Goal: Information Seeking & Learning: Learn about a topic

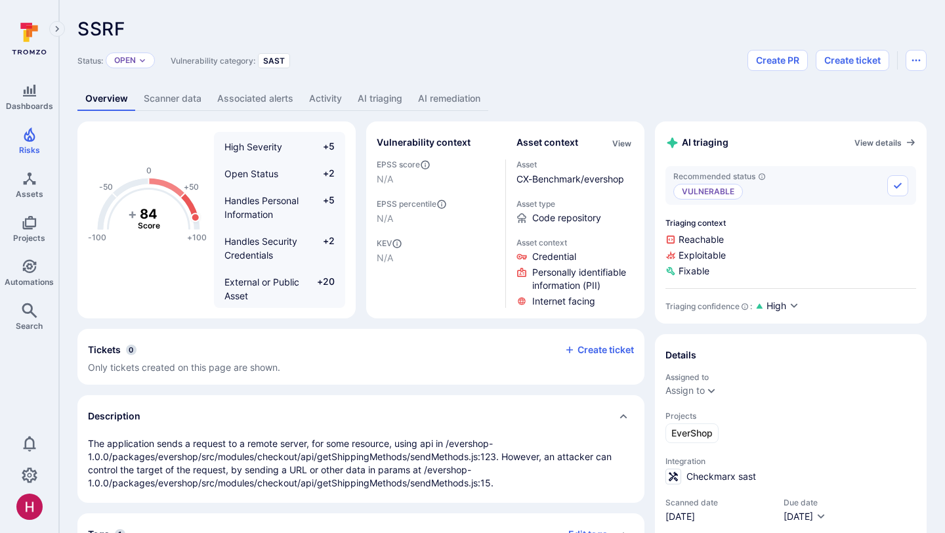
click at [385, 105] on link "AI triaging" at bounding box center [380, 99] width 60 height 24
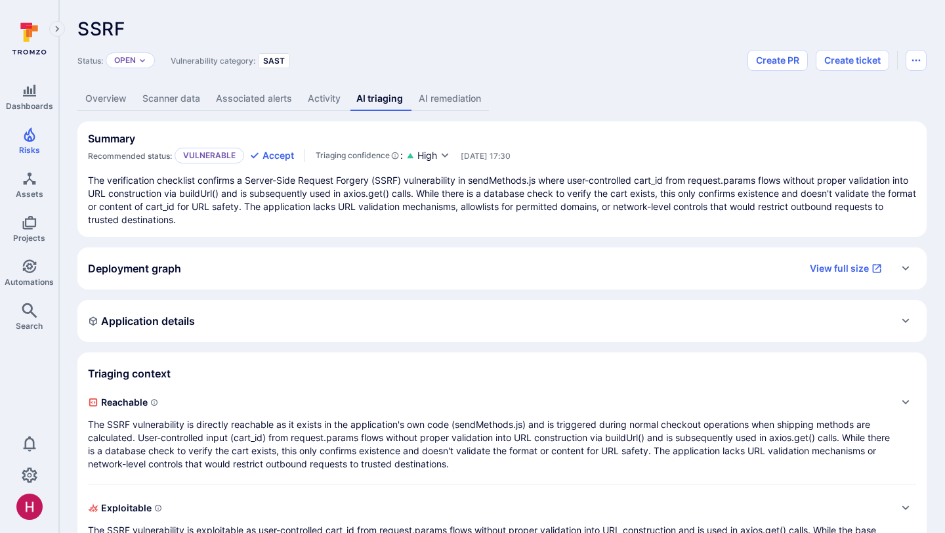
click at [453, 99] on link "AI remediation" at bounding box center [450, 99] width 78 height 24
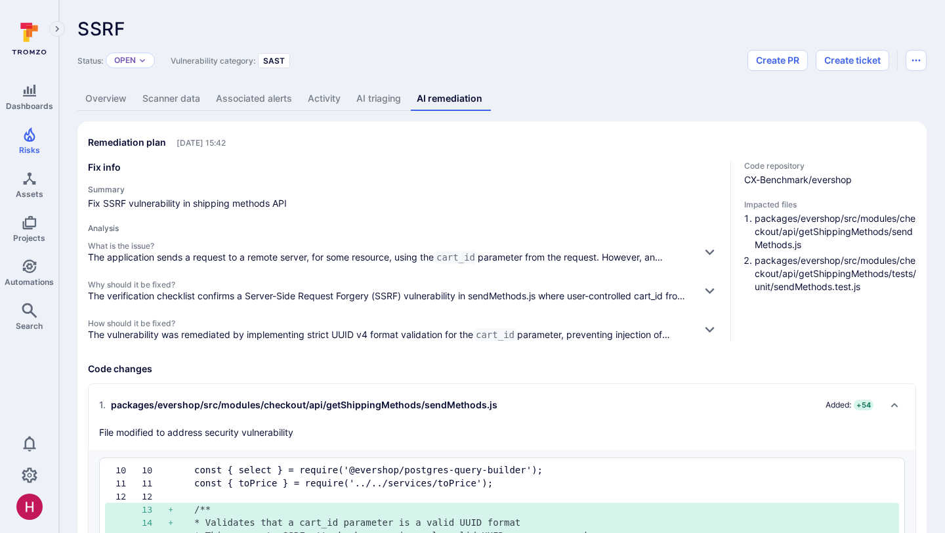
click at [565, 324] on span "How should it be fixed?" at bounding box center [389, 323] width 603 height 10
click at [708, 324] on icon "button" at bounding box center [710, 329] width 14 height 14
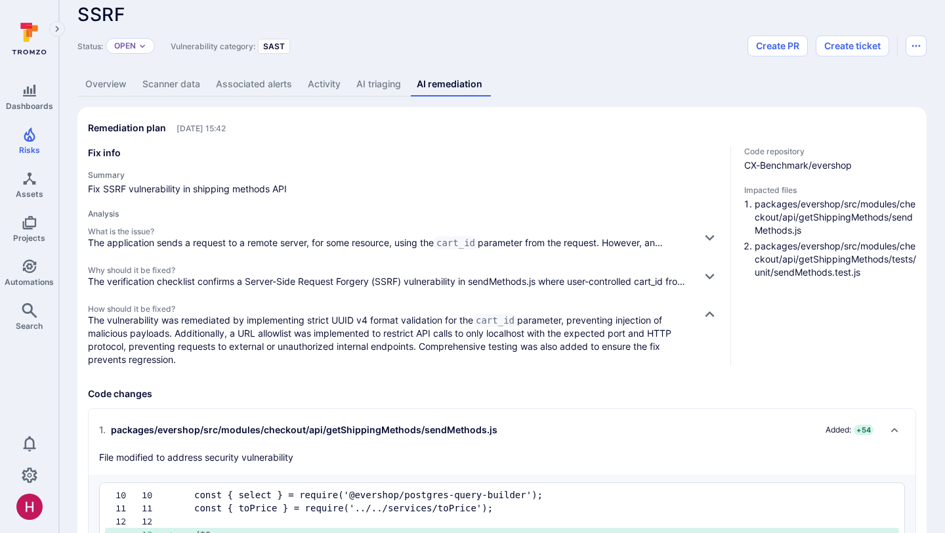
scroll to position [18, 0]
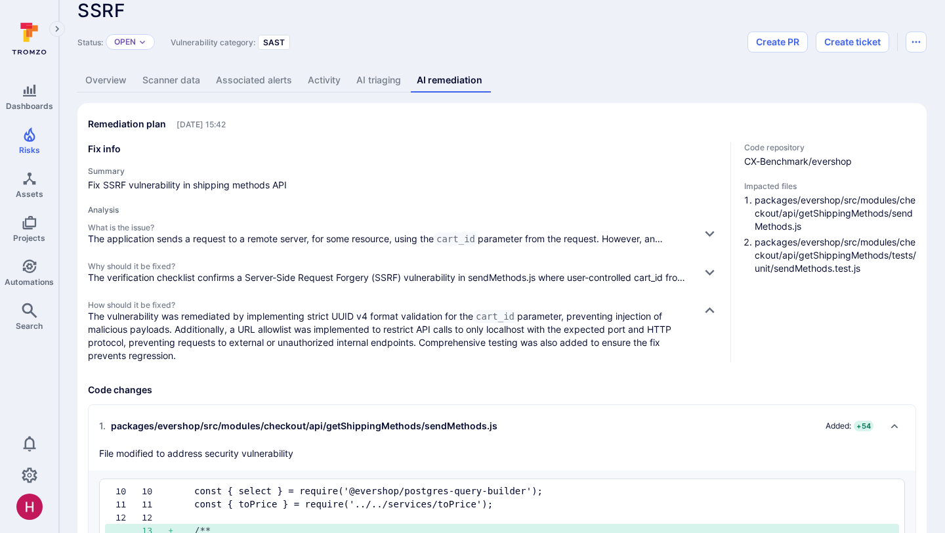
click at [386, 84] on link "AI triaging" at bounding box center [379, 80] width 60 height 24
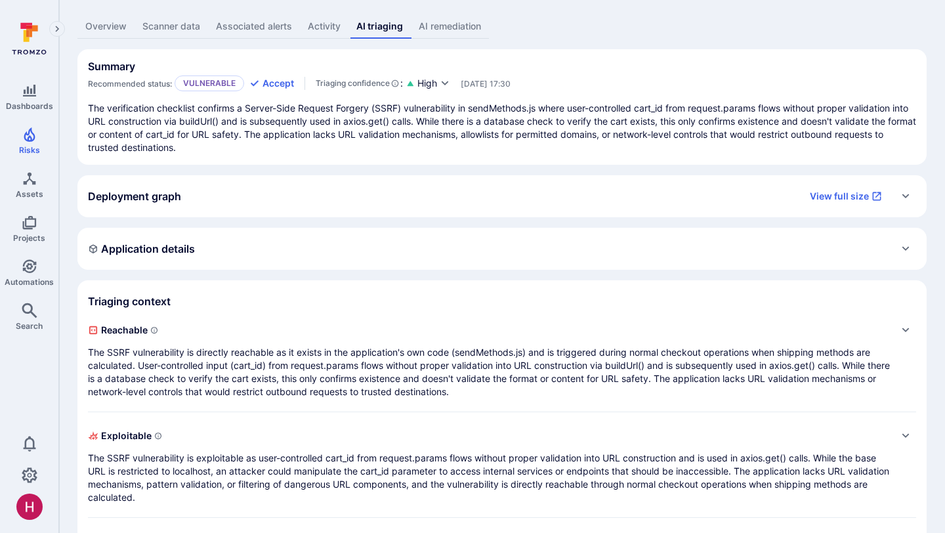
scroll to position [76, 0]
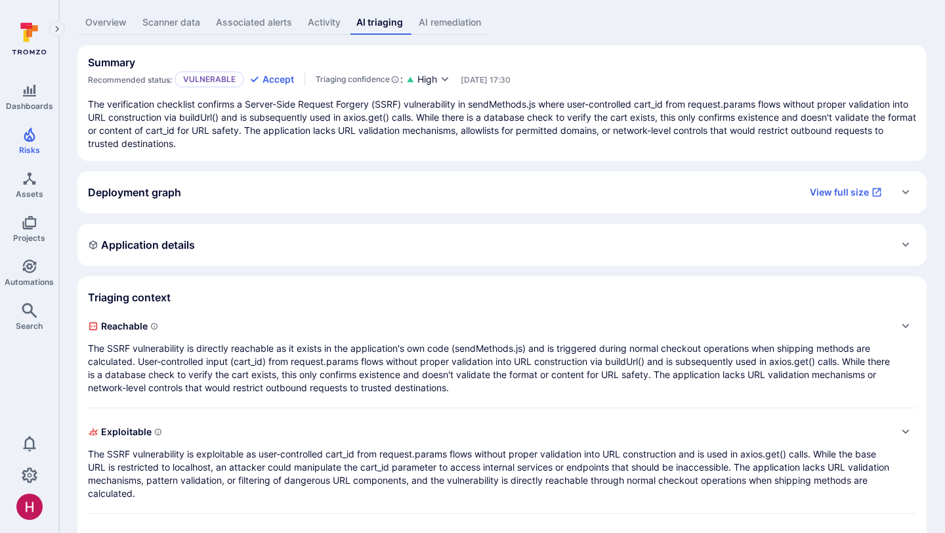
click at [574, 349] on p "The SSRF vulnerability is directly reachable as it exists in the application's …" at bounding box center [489, 368] width 802 height 53
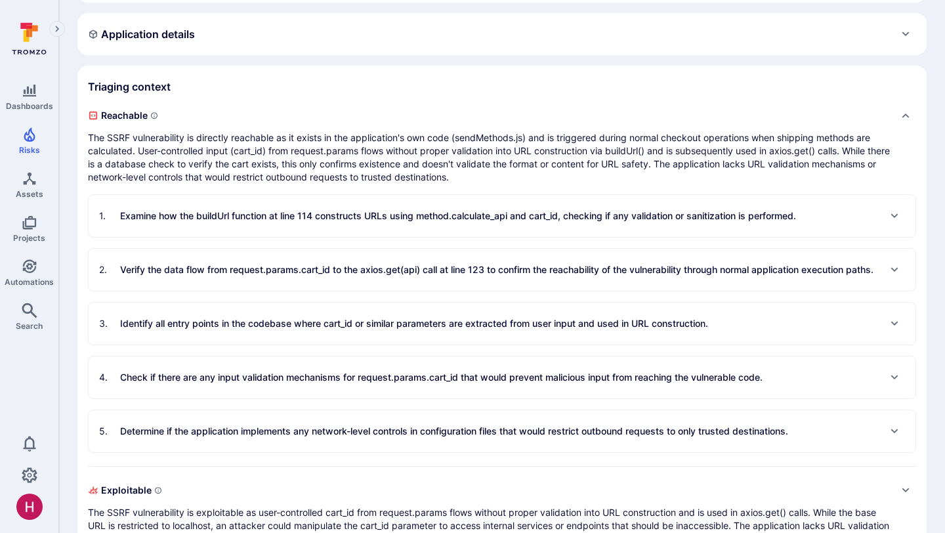
scroll to position [288, 0]
click at [469, 232] on div "1 . Examine how the buildUrl function at line 114 constructs URLs using method.…" at bounding box center [502, 215] width 827 height 42
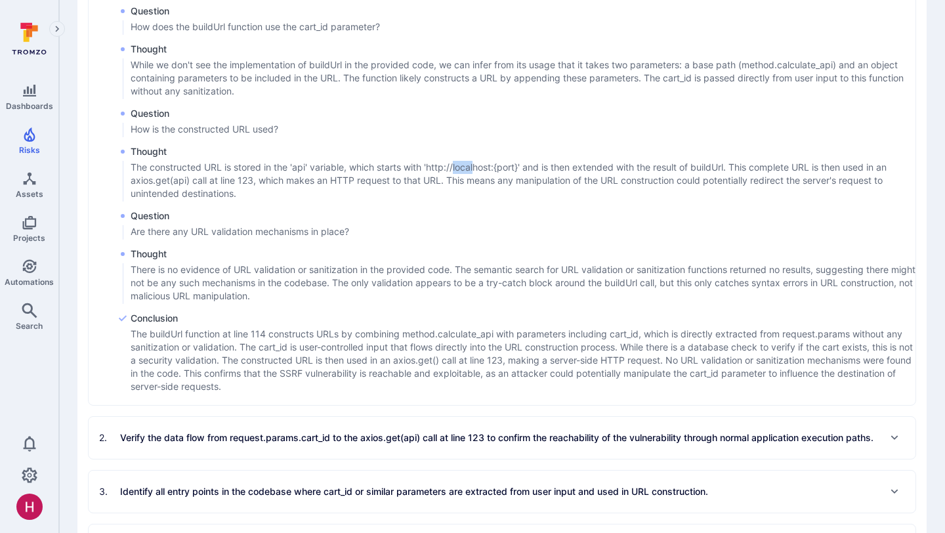
scroll to position [699, 0]
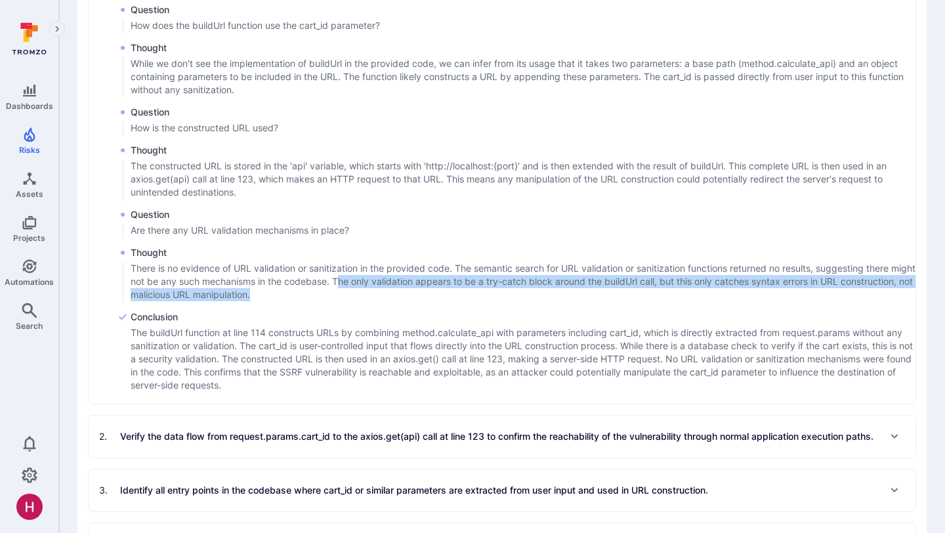
drag, startPoint x: 368, startPoint y: 293, endPoint x: 374, endPoint y: 302, distance: 10.8
click at [374, 301] on p "There is no evidence of URL validation or sanitization in the provided code. Th…" at bounding box center [523, 281] width 785 height 39
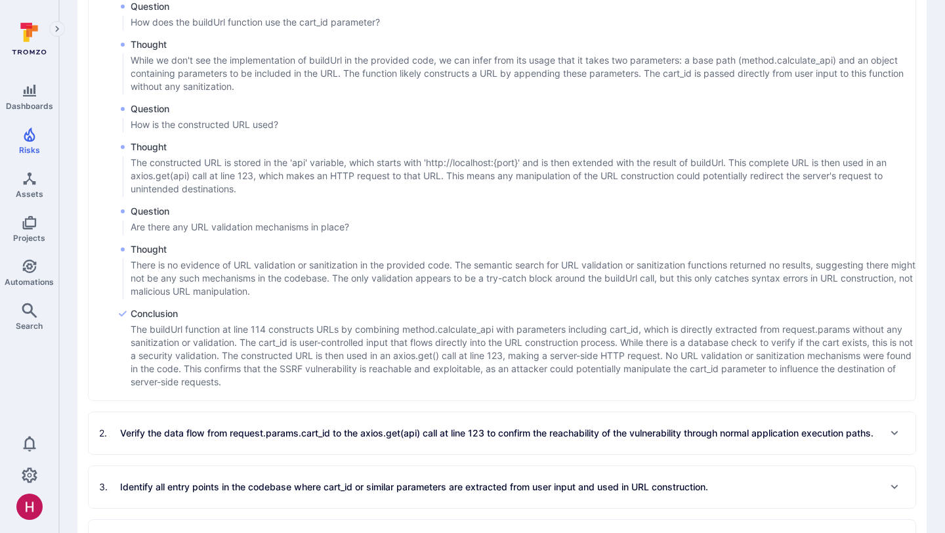
scroll to position [704, 0]
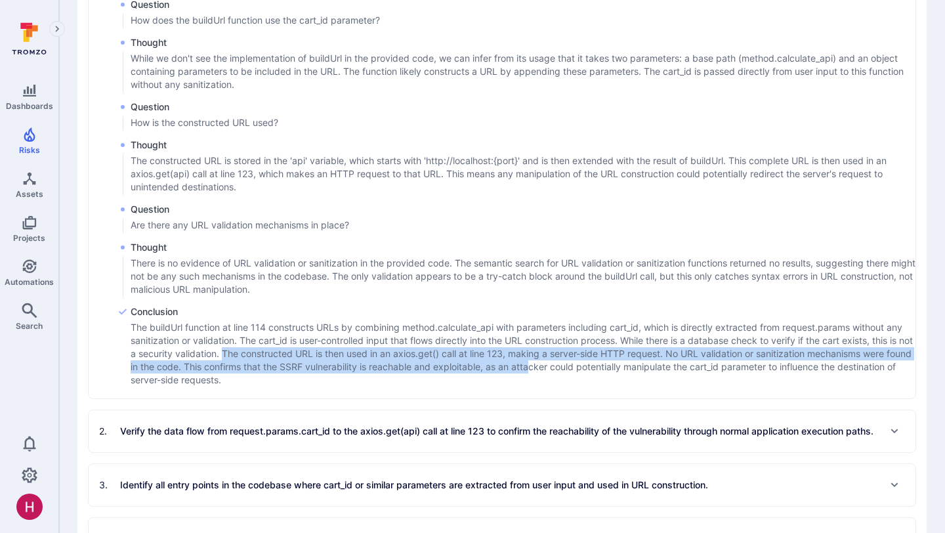
drag, startPoint x: 238, startPoint y: 366, endPoint x: 560, endPoint y: 374, distance: 321.8
click at [559, 374] on p "The buildUrl function at line 114 constructs URLs by combining method.calculate…" at bounding box center [523, 354] width 785 height 66
click at [560, 374] on p "The buildUrl function at line 114 constructs URLs by combining method.calculate…" at bounding box center [523, 354] width 785 height 66
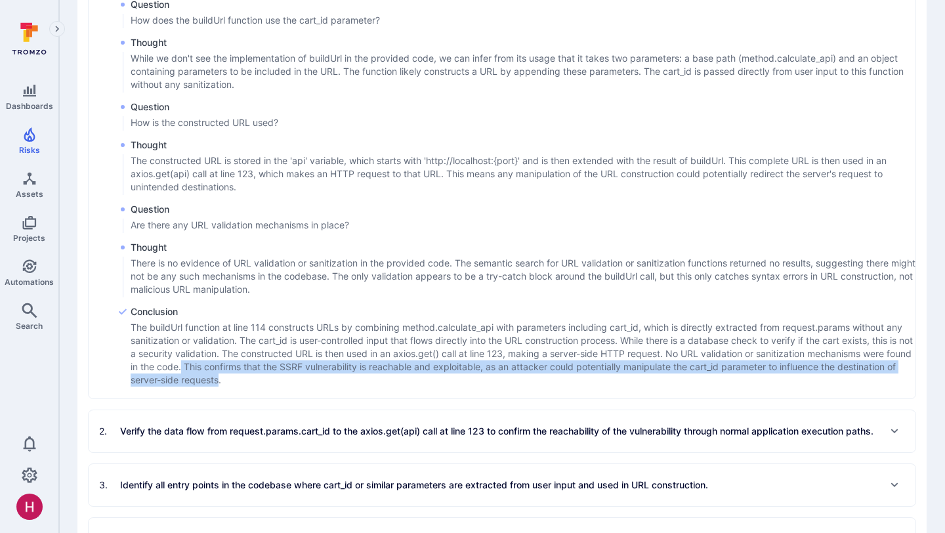
drag, startPoint x: 210, startPoint y: 378, endPoint x: 275, endPoint y: 393, distance: 66.7
click at [276, 387] on p "The buildUrl function at line 114 constructs URLs by combining method.calculate…" at bounding box center [523, 354] width 785 height 66
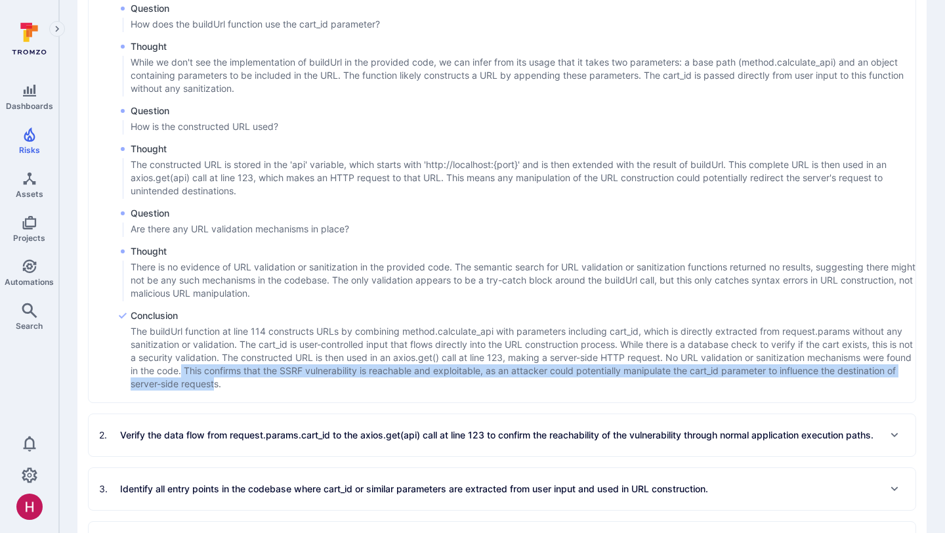
scroll to position [710, 0]
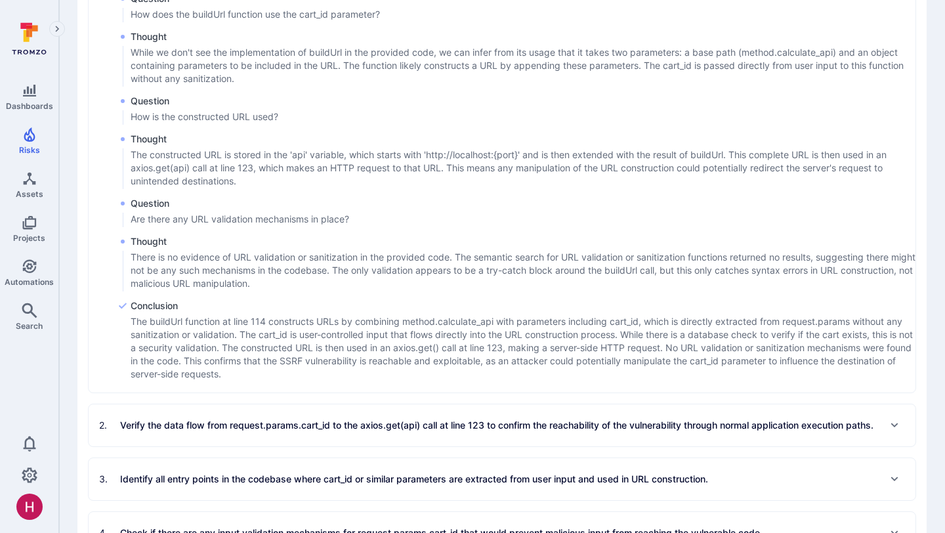
click at [281, 381] on p "The buildUrl function at line 114 constructs URLs by combining method.calculate…" at bounding box center [523, 348] width 785 height 66
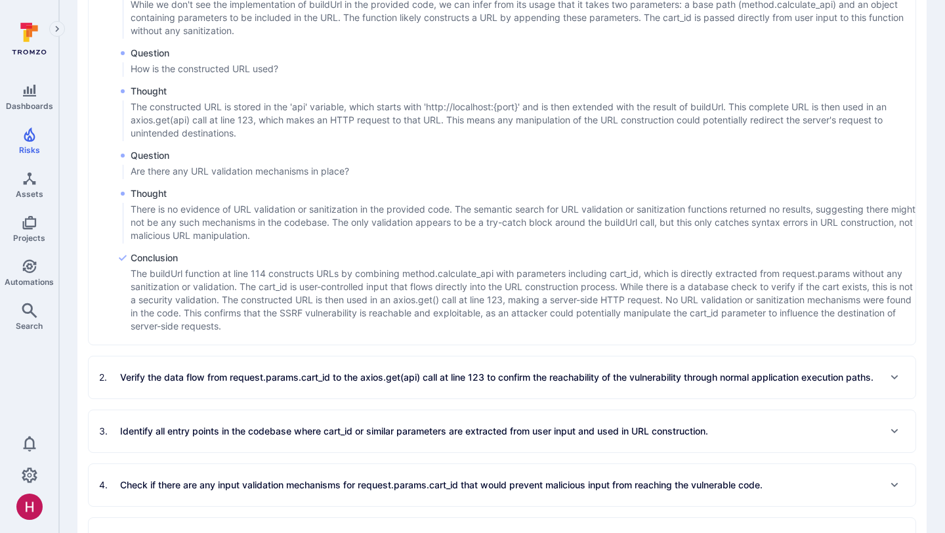
scroll to position [763, 0]
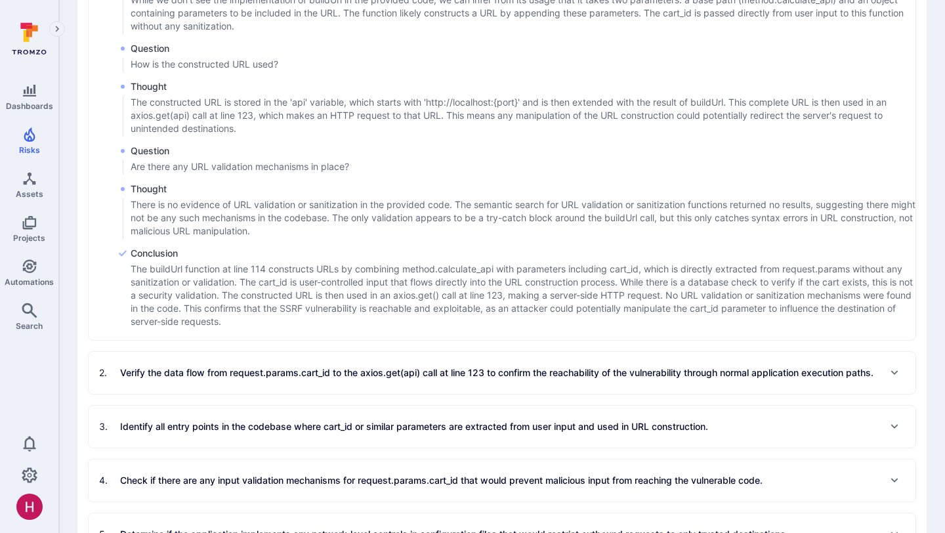
click at [281, 379] on p "Verify the data flow from request.params.cart_id to the axios.get(api) call at …" at bounding box center [497, 372] width 754 height 13
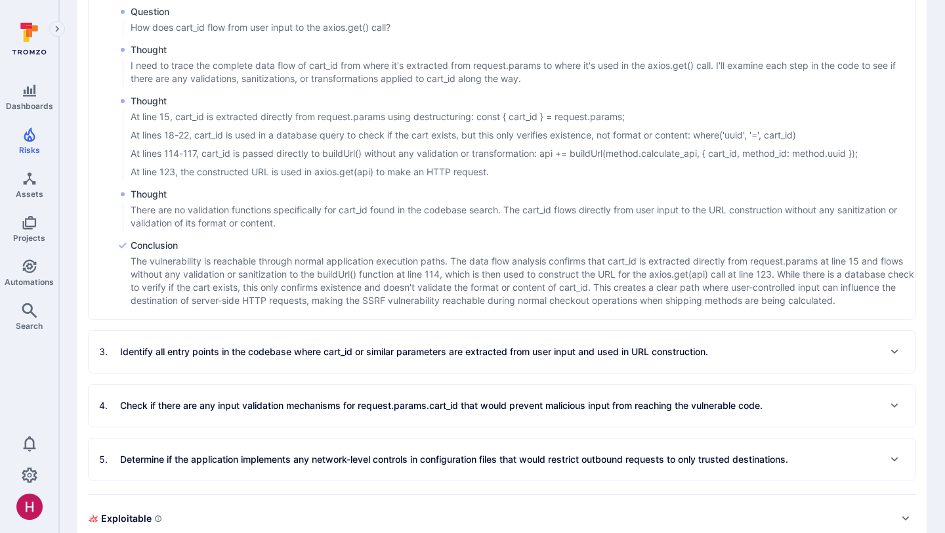
scroll to position [1153, 0]
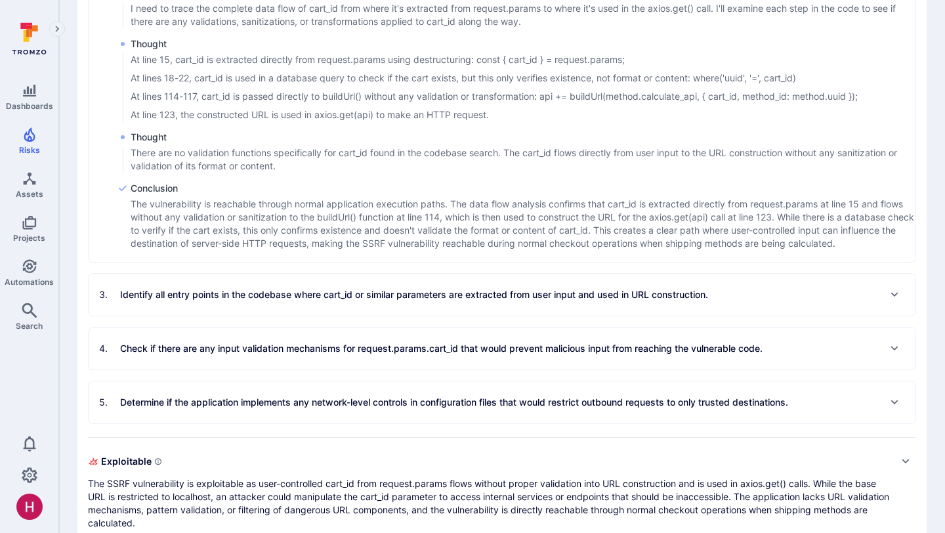
click at [312, 413] on div "5 . Determine if the application implements any network-level controls in confi…" at bounding box center [443, 402] width 689 height 21
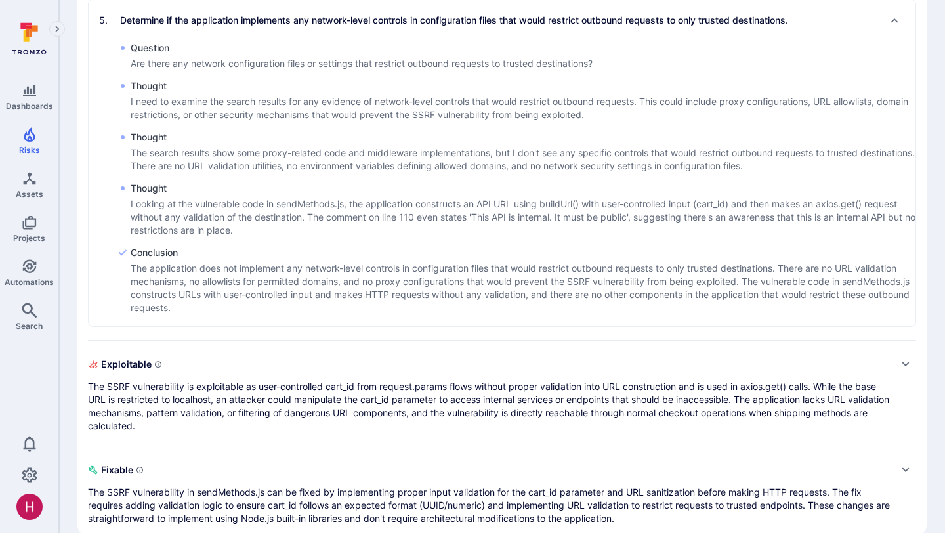
scroll to position [1630, 0]
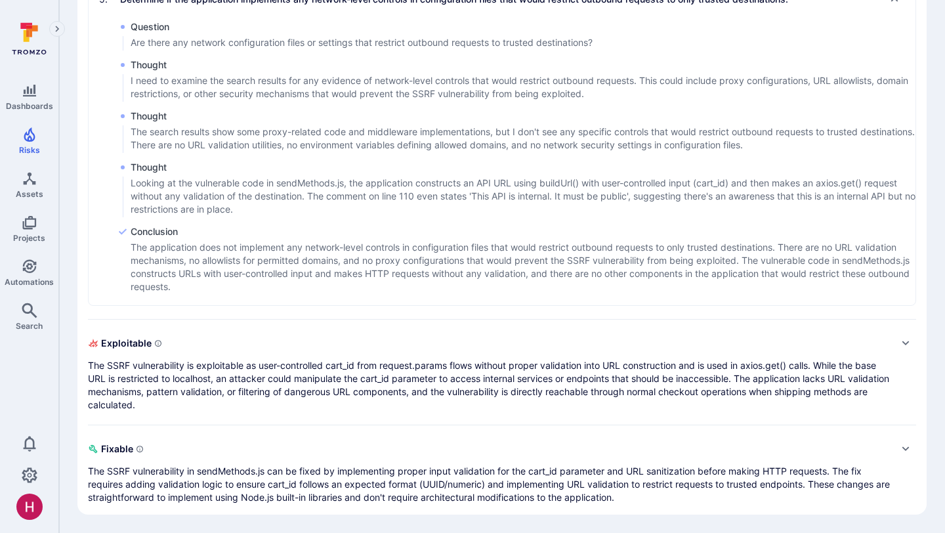
click at [319, 389] on p "The SSRF vulnerability is exploitable as user-controlled cart_id from request.p…" at bounding box center [489, 385] width 802 height 53
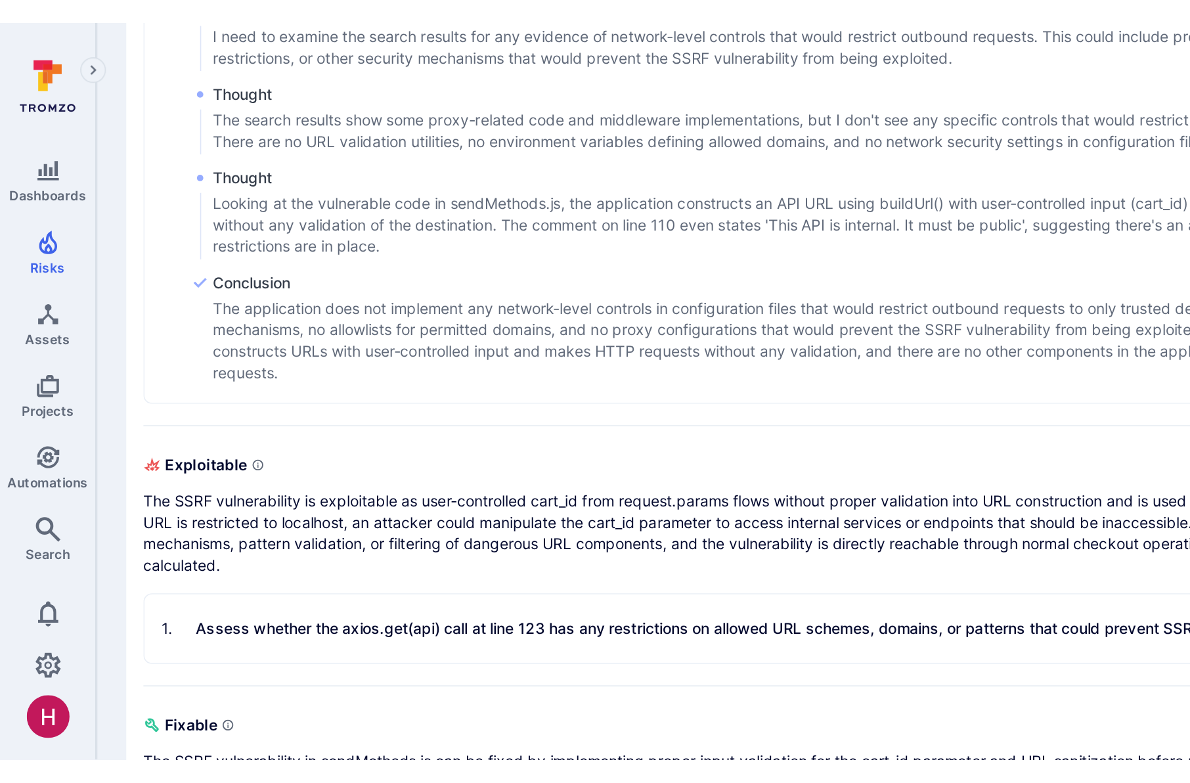
scroll to position [1285, 0]
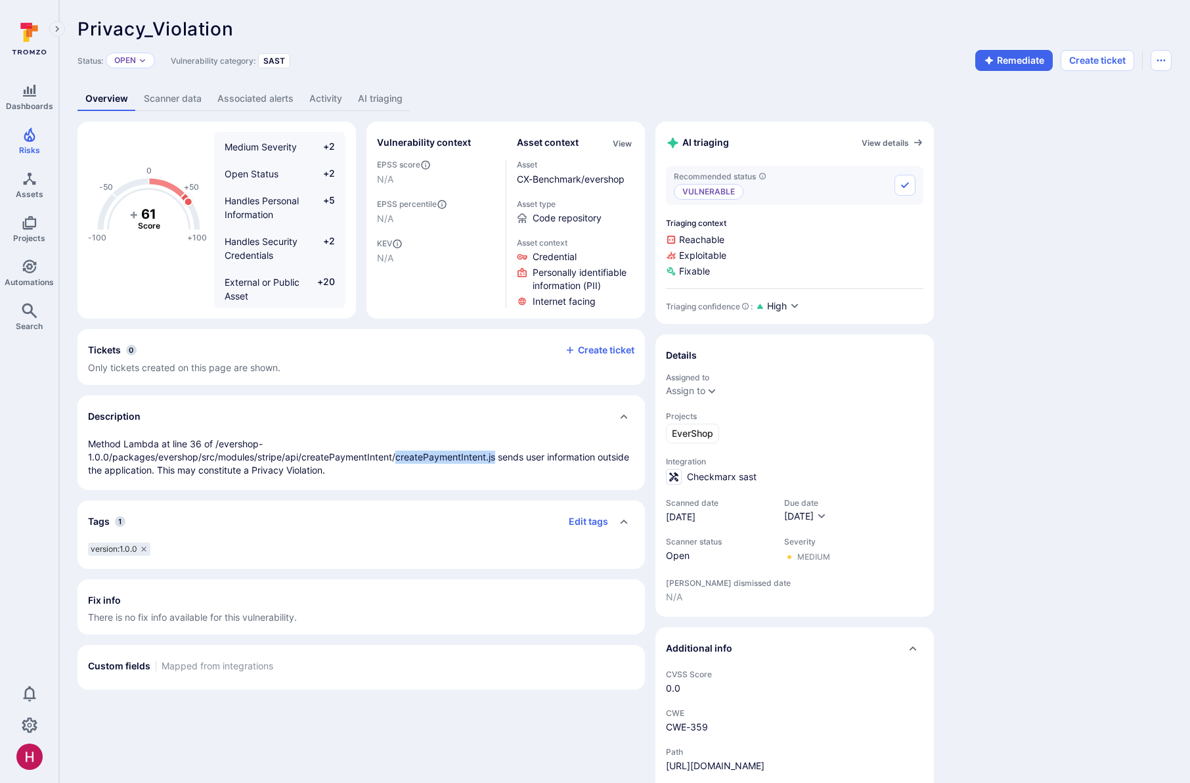
drag, startPoint x: 494, startPoint y: 457, endPoint x: 396, endPoint y: 456, distance: 97.8
click at [396, 456] on p "Method Lambda at line 36 of /evershop-1.0.0/packages/evershop/src/modules/strip…" at bounding box center [361, 456] width 546 height 39
copy p "createPaymentIntent.js"
click at [405, 452] on p "Method Lambda at line 36 of /evershop-1.0.0/packages/evershop/src/modules/strip…" at bounding box center [361, 456] width 546 height 39
click at [377, 97] on link "AI triaging" at bounding box center [380, 99] width 60 height 24
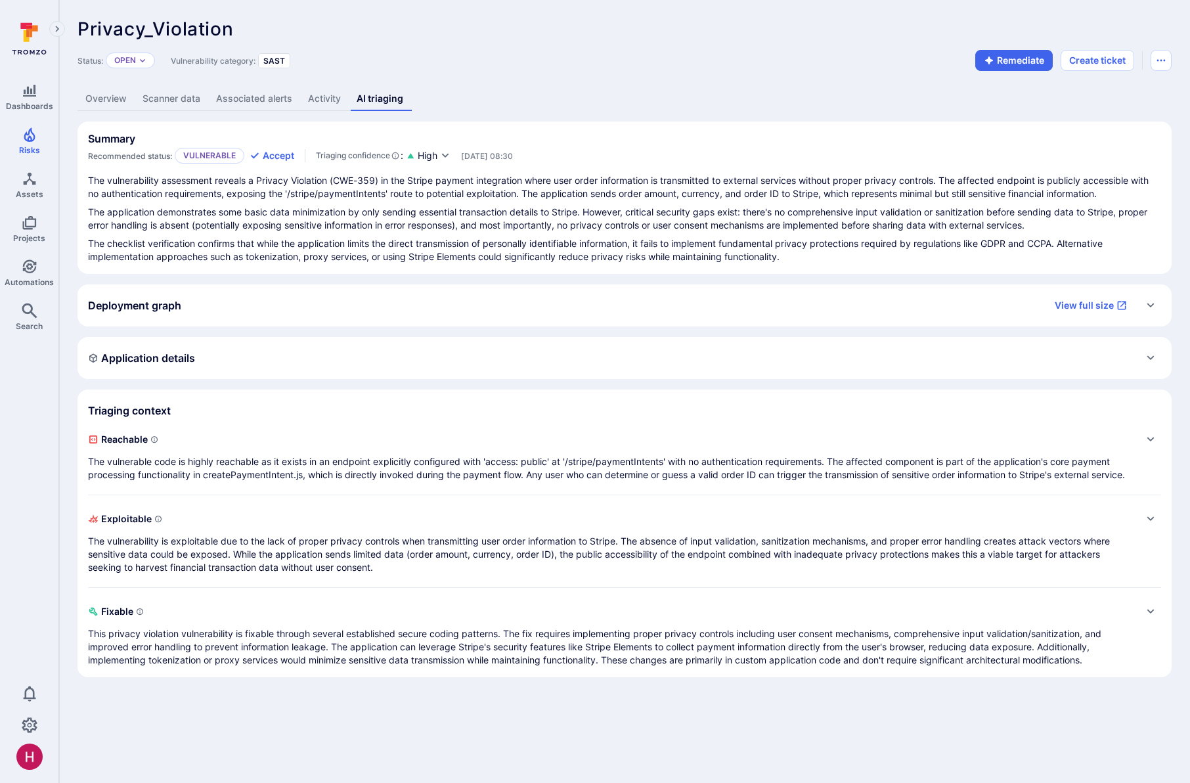
click at [287, 455] on p "The vulnerable code is highly reachable as it exists in an endpoint explicitly …" at bounding box center [611, 468] width 1046 height 26
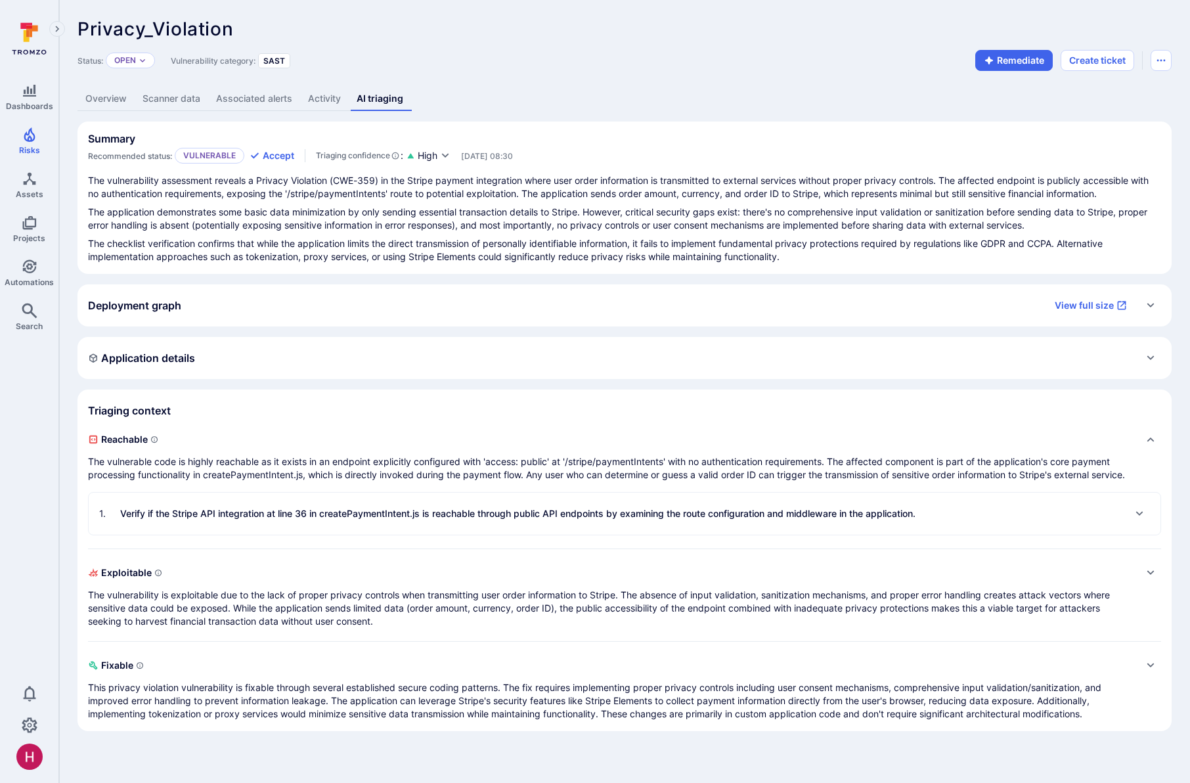
click at [404, 534] on div "1 . Verify if the Stripe API integration at line 36 in createPaymentIntent.js i…" at bounding box center [624, 513] width 1071 height 42
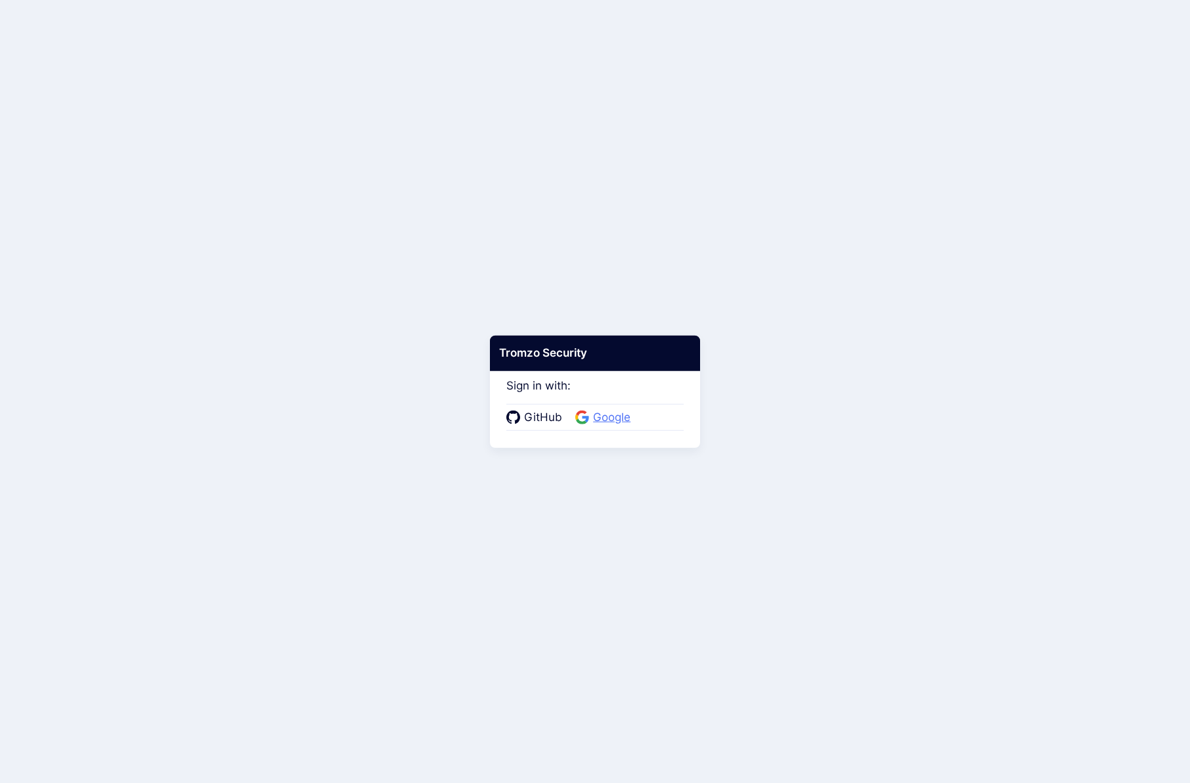
click at [622, 414] on span "Google" at bounding box center [611, 417] width 45 height 17
